Goal: Information Seeking & Learning: Learn about a topic

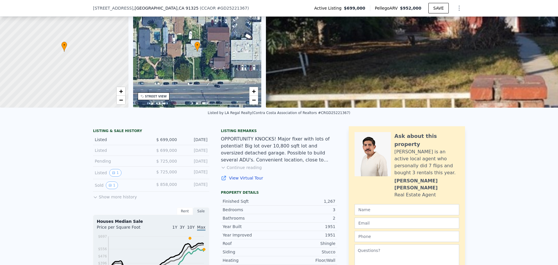
scroll to position [56, 0]
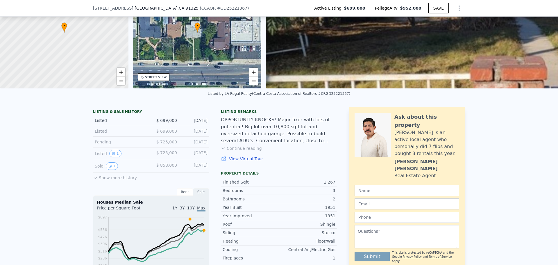
click at [241, 151] on button "Continue reading" at bounding box center [241, 148] width 41 height 6
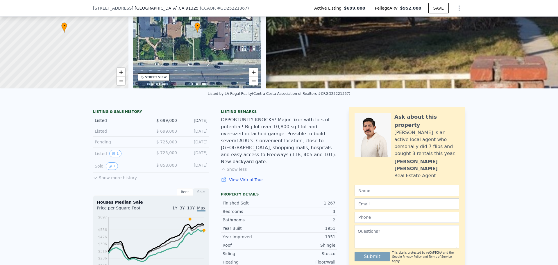
click at [239, 177] on link "View Virtual Tour" at bounding box center [279, 180] width 116 height 6
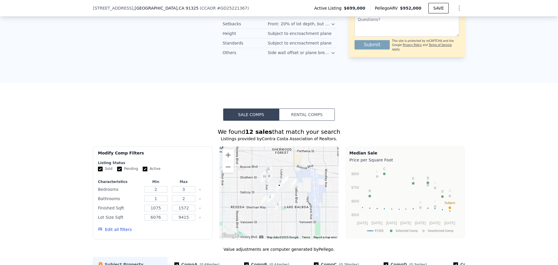
scroll to position [551, 0]
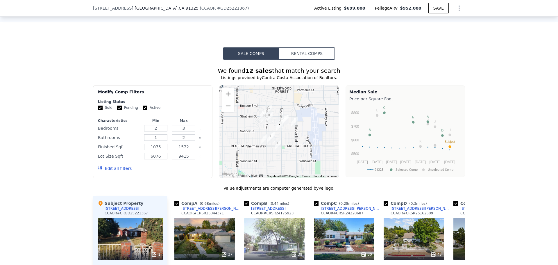
click at [118, 166] on button "Edit all filters" at bounding box center [115, 169] width 34 height 6
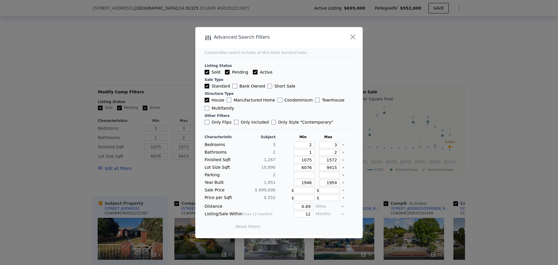
click at [226, 72] on input "Pending" at bounding box center [227, 72] width 5 height 5
checkbox input "false"
click at [253, 73] on input "Active" at bounding box center [255, 72] width 5 height 5
checkbox input "false"
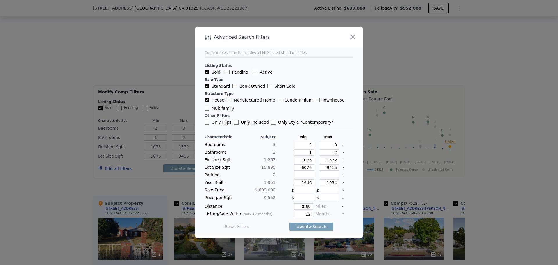
checkbox input "false"
click at [207, 122] on input "Only Flips" at bounding box center [207, 122] width 5 height 5
checkbox input "true"
click at [305, 185] on input "1946" at bounding box center [304, 182] width 21 height 6
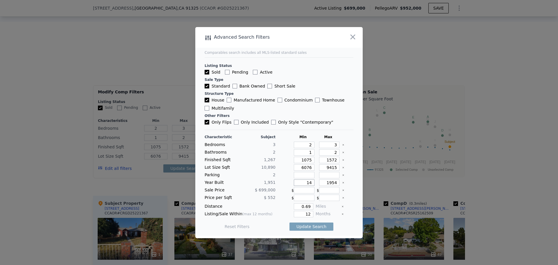
type input "1"
type input "1941"
click at [330, 183] on input "1954" at bounding box center [329, 182] width 21 height 6
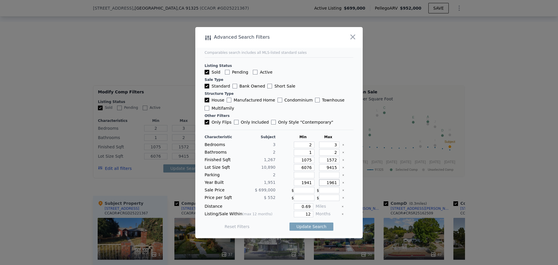
type input "1961"
click at [305, 207] on input "0.69" at bounding box center [303, 206] width 19 height 6
click at [306, 206] on input "0.69" at bounding box center [303, 206] width 19 height 6
type input "2"
type input "0.25"
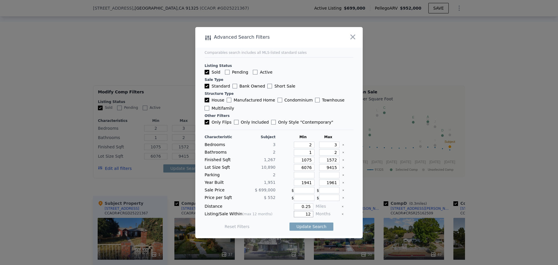
click at [304, 215] on input "12" at bounding box center [303, 214] width 19 height 6
type input "6"
click at [346, 232] on div "Reset Filters Update Search" at bounding box center [279, 226] width 149 height 16
click at [309, 228] on button "Update Search" at bounding box center [312, 227] width 44 height 8
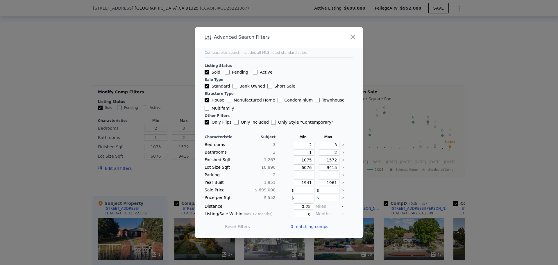
click at [206, 122] on input "Only Flips" at bounding box center [207, 122] width 5 height 5
checkbox input "false"
click at [312, 227] on button "Update Search" at bounding box center [312, 227] width 44 height 8
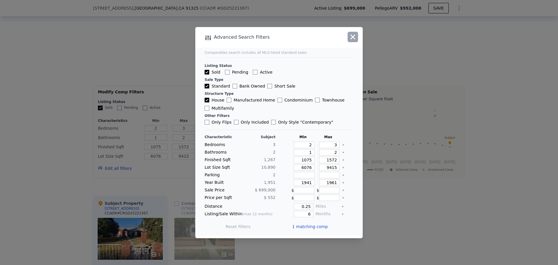
click at [353, 37] on icon "button" at bounding box center [353, 36] width 5 height 5
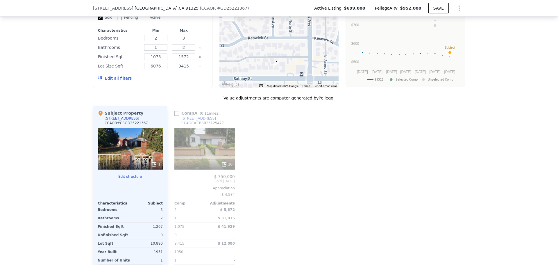
scroll to position [638, 0]
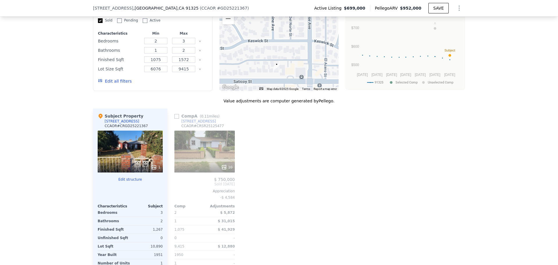
click at [206, 140] on div "10" at bounding box center [205, 152] width 61 height 42
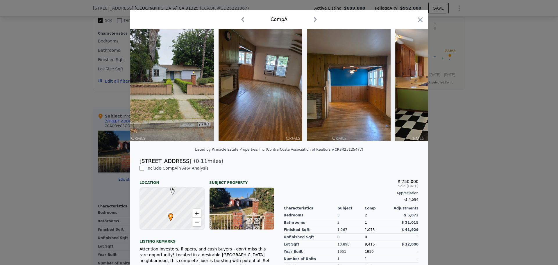
scroll to position [6, 0]
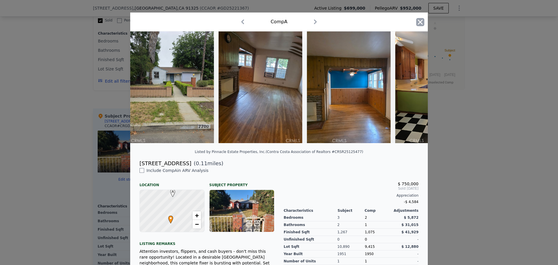
click at [417, 25] on icon "button" at bounding box center [421, 22] width 8 height 8
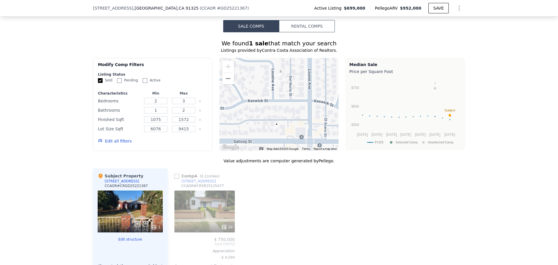
scroll to position [492, 0]
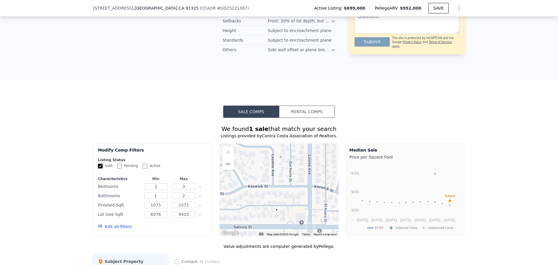
click at [291, 186] on div at bounding box center [280, 189] width 120 height 93
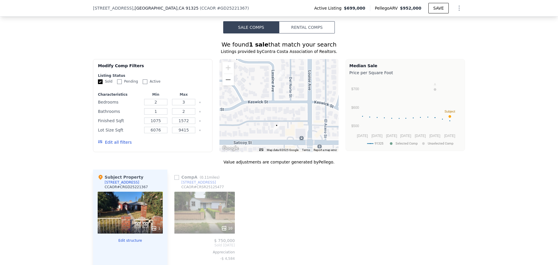
scroll to position [551, 0]
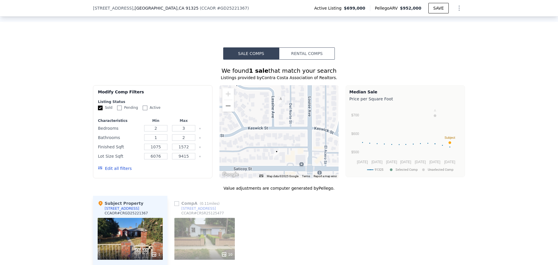
click at [111, 166] on button "Edit all filters" at bounding box center [115, 169] width 34 height 6
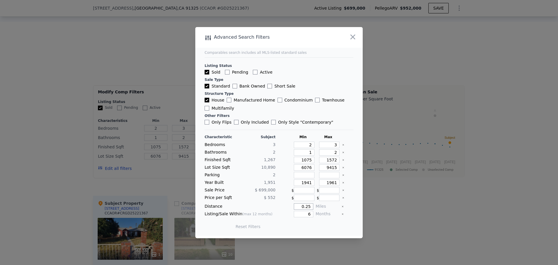
click at [306, 207] on input "0.25" at bounding box center [303, 206] width 19 height 6
type input "0.5"
click at [309, 227] on button "Update Search" at bounding box center [312, 227] width 44 height 8
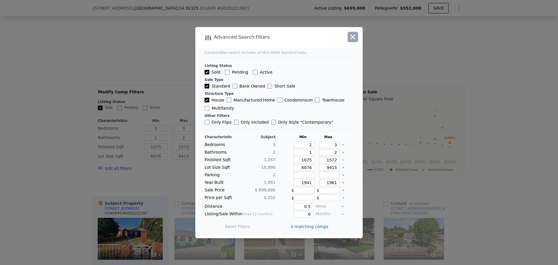
click at [355, 39] on icon "button" at bounding box center [353, 36] width 5 height 5
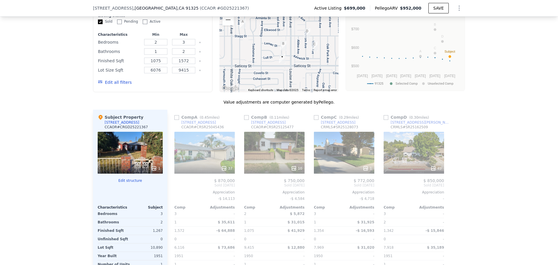
scroll to position [638, 0]
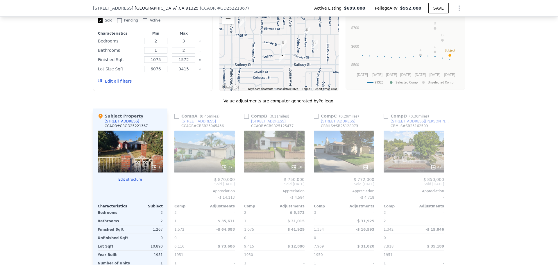
click at [175, 114] on input "checkbox" at bounding box center [177, 116] width 5 height 5
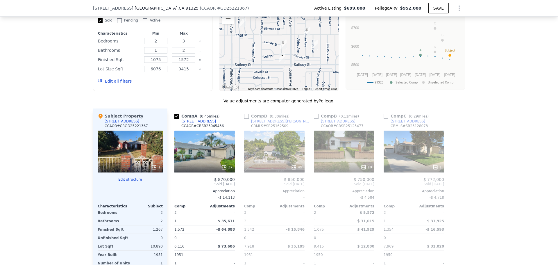
scroll to position [580, 0]
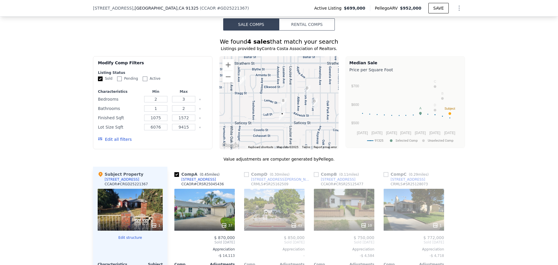
click at [175, 172] on input "checkbox" at bounding box center [177, 174] width 5 height 5
checkbox input "true"
click at [315, 172] on input "checkbox" at bounding box center [316, 174] width 5 height 5
checkbox input "true"
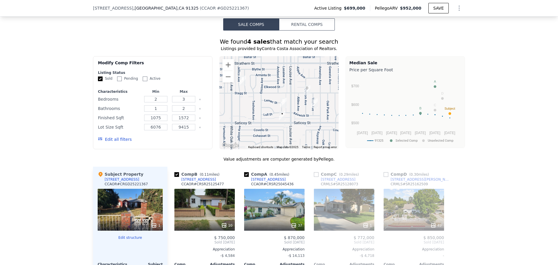
scroll to position [609, 0]
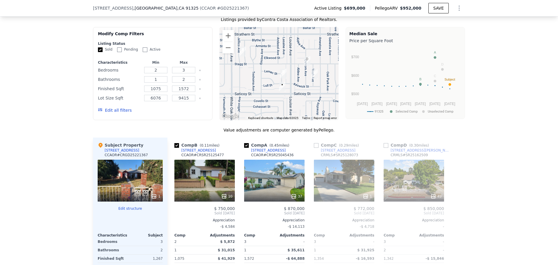
click at [314, 143] on input "checkbox" at bounding box center [316, 145] width 5 height 5
checkbox input "true"
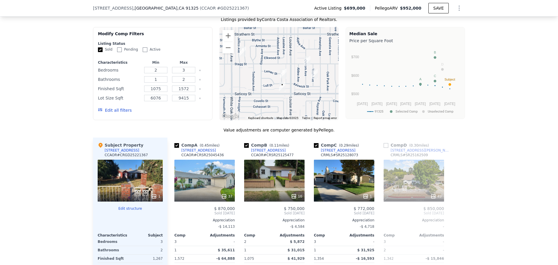
click at [386, 143] on input "checkbox" at bounding box center [386, 145] width 5 height 5
checkbox input "true"
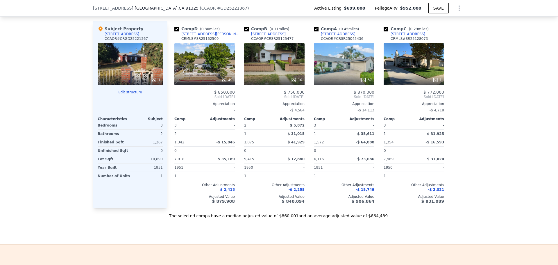
scroll to position [638, 0]
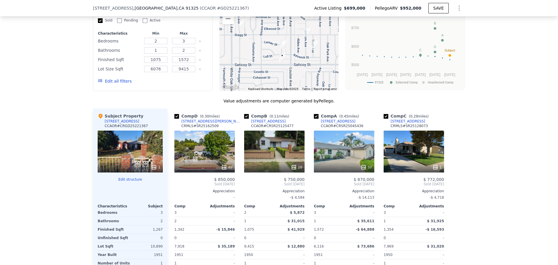
click at [361, 151] on div "37" at bounding box center [344, 152] width 61 height 42
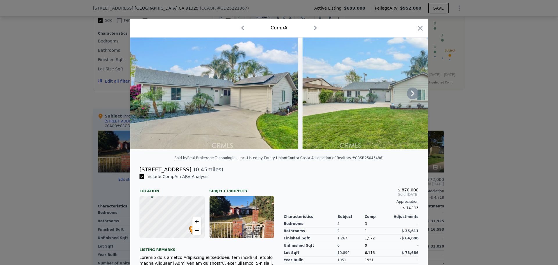
click at [408, 99] on icon at bounding box center [413, 94] width 12 height 12
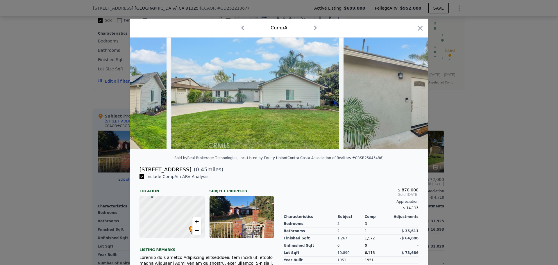
scroll to position [0, 140]
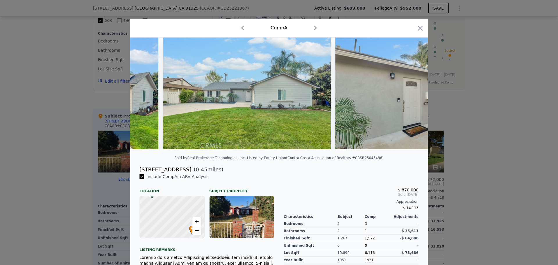
click at [408, 99] on img at bounding box center [420, 94] width 168 height 112
click at [409, 96] on icon at bounding box center [413, 94] width 12 height 12
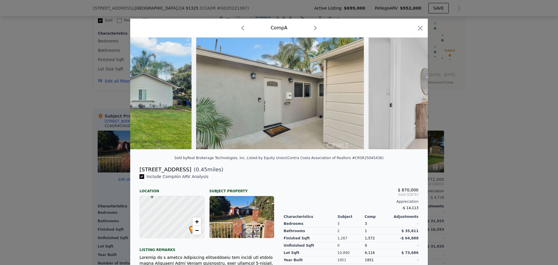
scroll to position [0, 279]
click at [409, 96] on div at bounding box center [279, 94] width 298 height 112
click at [409, 96] on icon at bounding box center [413, 94] width 12 height 12
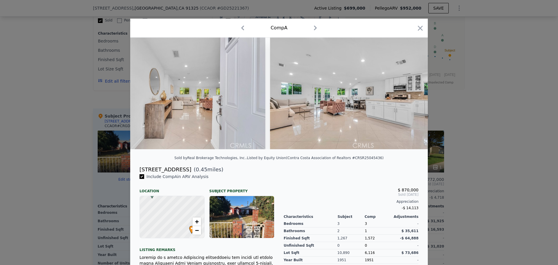
scroll to position [0, 558]
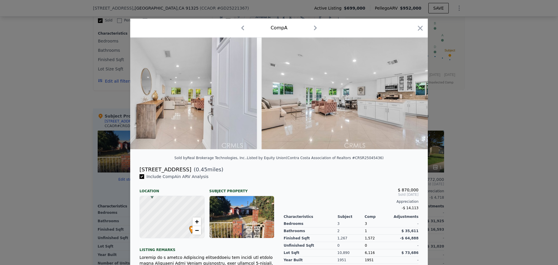
click at [409, 96] on div at bounding box center [279, 94] width 298 height 112
click at [411, 95] on icon at bounding box center [412, 93] width 3 height 6
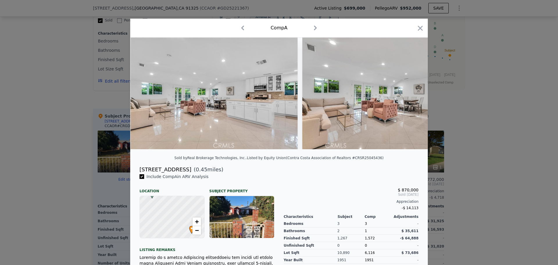
scroll to position [0, 698]
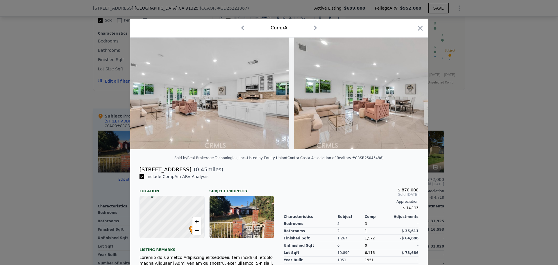
click at [411, 95] on div at bounding box center [279, 94] width 298 height 112
click at [411, 96] on icon at bounding box center [412, 93] width 3 height 6
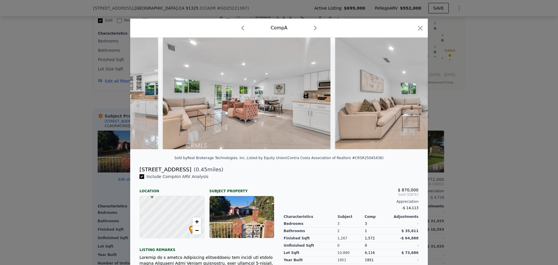
scroll to position [0, 838]
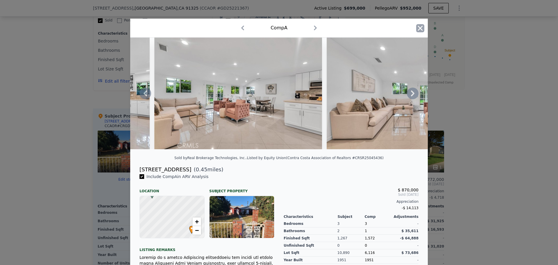
click at [421, 29] on icon "button" at bounding box center [421, 28] width 8 height 8
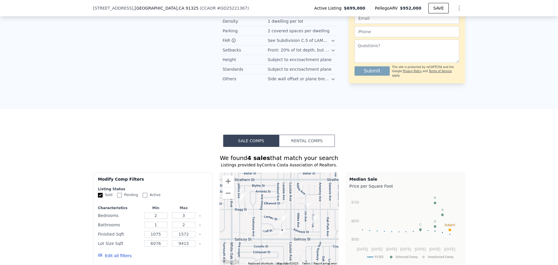
scroll to position [551, 0]
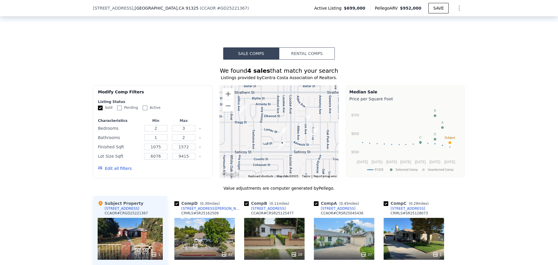
click at [282, 88] on div at bounding box center [280, 131] width 120 height 93
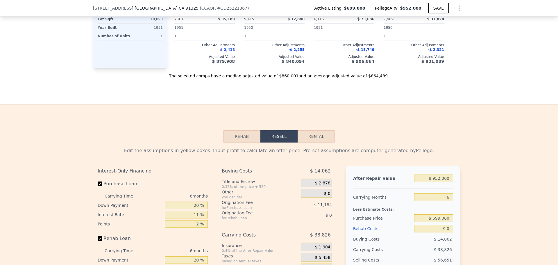
scroll to position [958, 0]
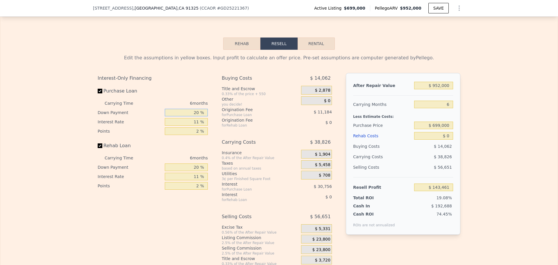
click at [198, 109] on input "20 %" at bounding box center [186, 113] width 43 height 8
click at [197, 109] on input "20 %" at bounding box center [186, 113] width 43 height 8
click at [194, 109] on input "20 %" at bounding box center [186, 113] width 43 height 8
type input "15 %"
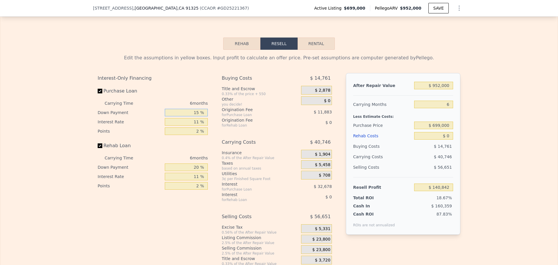
type input "$ 140,842"
type input "15 %"
click at [195, 86] on div "Purchase Loan" at bounding box center [153, 92] width 110 height 13
click at [193, 118] on input "11 %" at bounding box center [186, 122] width 43 height 8
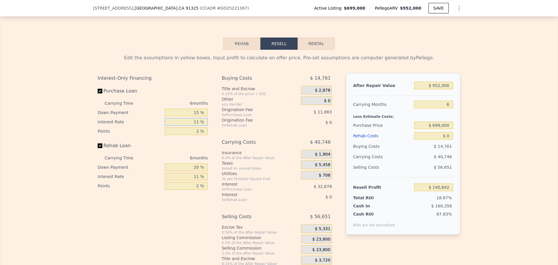
type input "9 %"
type input "$ 146,782"
type input "9.7 %"
type input "$ 144,700"
type input "9.75 %"
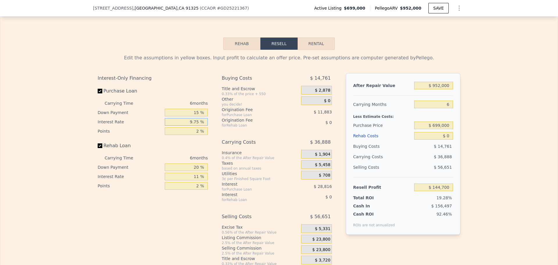
type input "$ 144,556"
type input "9.75 %"
click at [161, 73] on div "Interest-Only Financing" at bounding box center [153, 78] width 110 height 10
click at [196, 127] on input "2 %" at bounding box center [186, 131] width 43 height 8
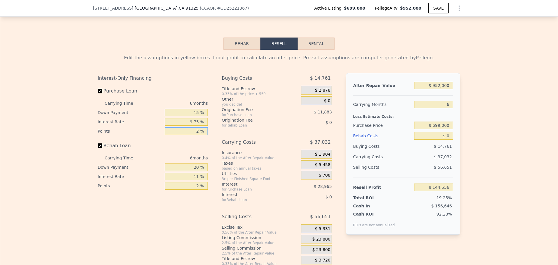
type input "3 %"
type input "$ 138,614"
type input "3.07 %"
type input "$ 138,199"
type input "3.07 %"
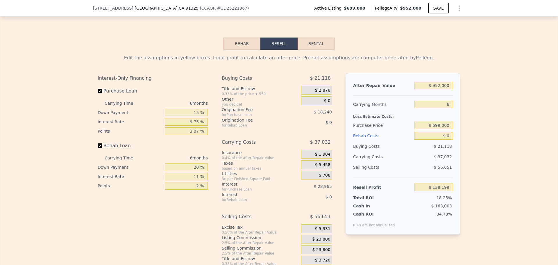
click at [183, 140] on div "Rehab Loan" at bounding box center [153, 146] width 110 height 13
click at [154, 204] on div "Interest-Only Financing Purchase Loan Carrying Time 6 months Down Payment 15 % …" at bounding box center [155, 169] width 115 height 193
click at [100, 89] on input "Purchase Loan" at bounding box center [100, 91] width 5 height 5
checkbox input "false"
type input "$ 185,401"
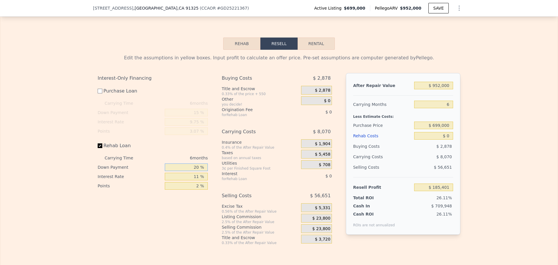
click at [192, 163] on input "20 %" at bounding box center [186, 167] width 43 height 8
type input "15 %"
click at [195, 173] on input "11 %" at bounding box center [186, 177] width 43 height 8
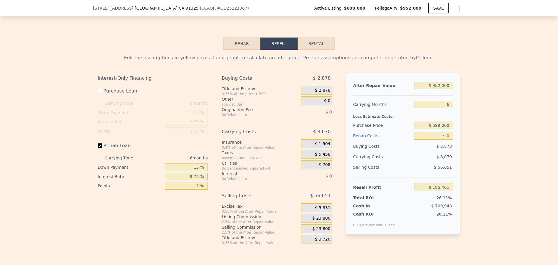
type input "9.75 %"
click at [195, 182] on input "2 %" at bounding box center [186, 186] width 43 height 8
type input "3.07 %"
click at [176, 226] on div "Interest-Only Financing Purchase Loan Carrying Time 6 months Down Payment 15 % …" at bounding box center [155, 159] width 115 height 172
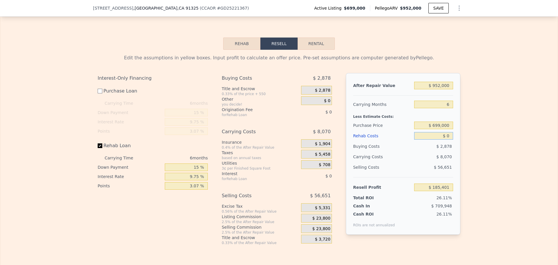
click at [447, 132] on input "$ 0" at bounding box center [433, 136] width 39 height 8
type input "$ 1"
type input "$ 185,400"
type input "$ 10"
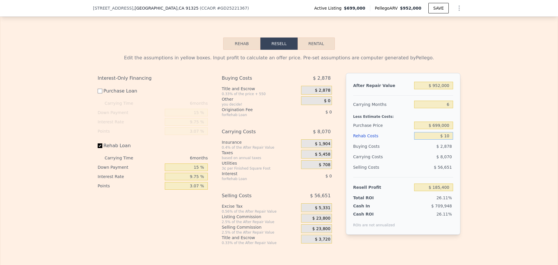
type input "$ 185,391"
type input "$ 101"
type input "$ 185,291"
type input "$ 1,010"
type input "$ 184,323"
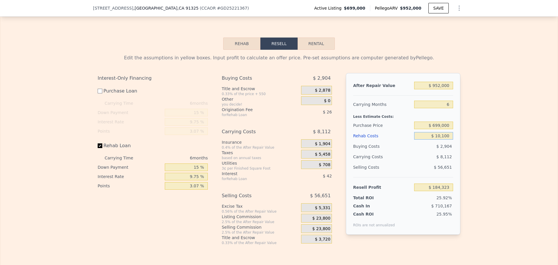
type input "$ 101,000"
type input "$ 77,577"
type input "$ 101,000"
click at [422, 141] on div "$ 5,514" at bounding box center [433, 146] width 39 height 10
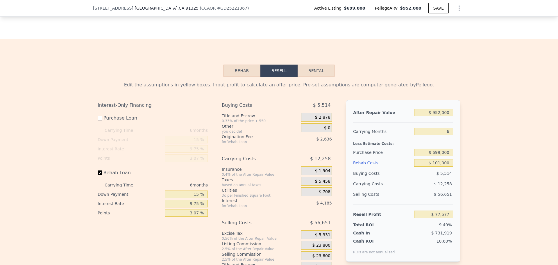
scroll to position [929, 0]
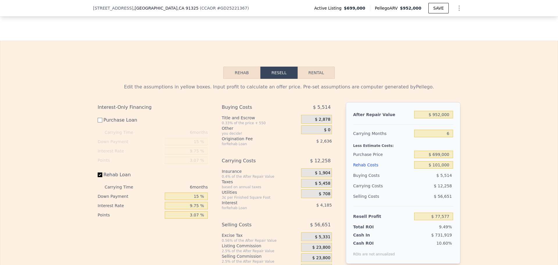
click at [325, 139] on span "$ 2,636" at bounding box center [323, 141] width 15 height 5
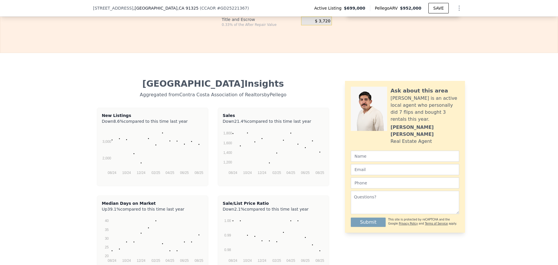
scroll to position [1249, 0]
